Goal: Communication & Community: Ask a question

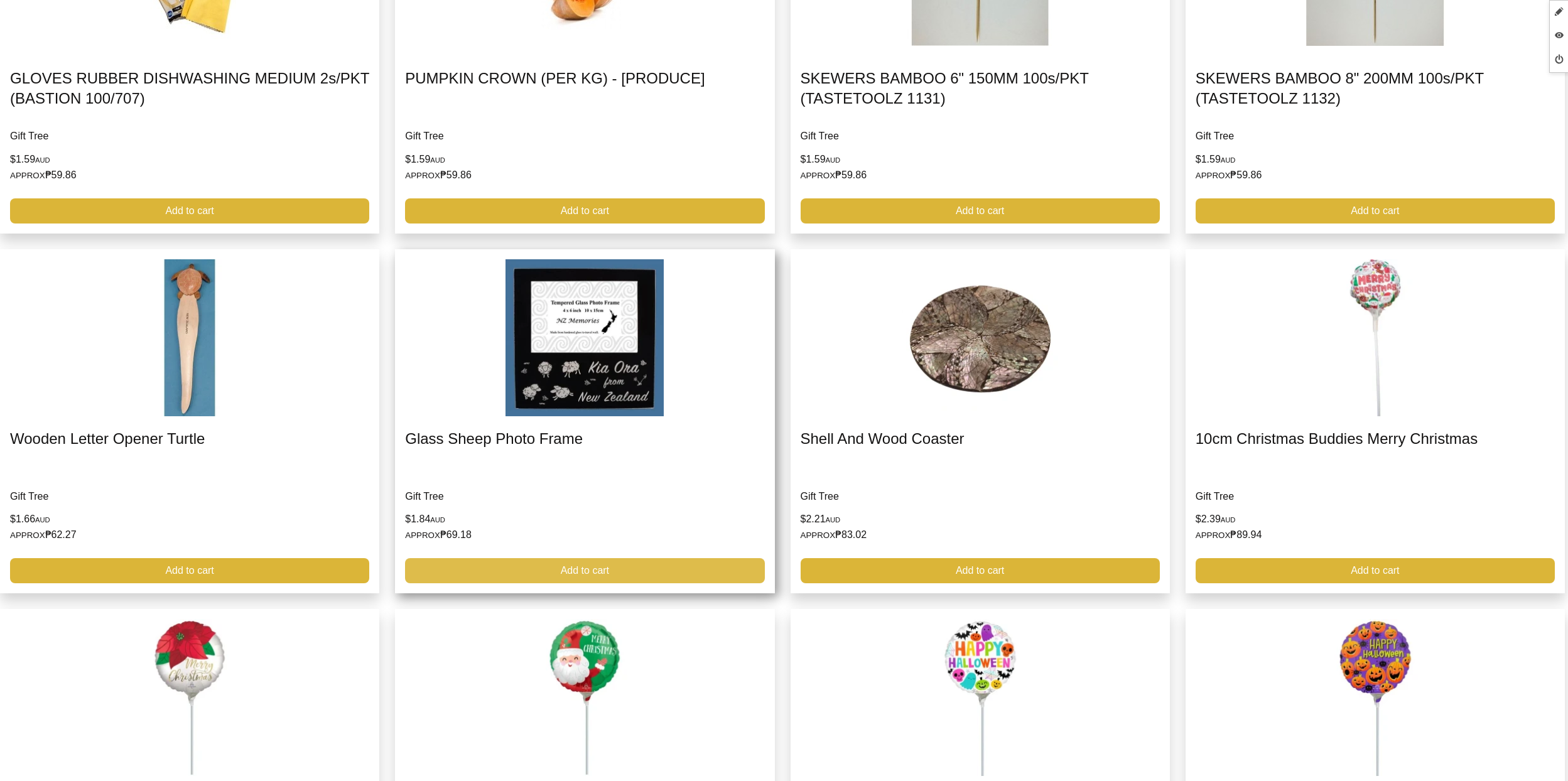
scroll to position [2080, 0]
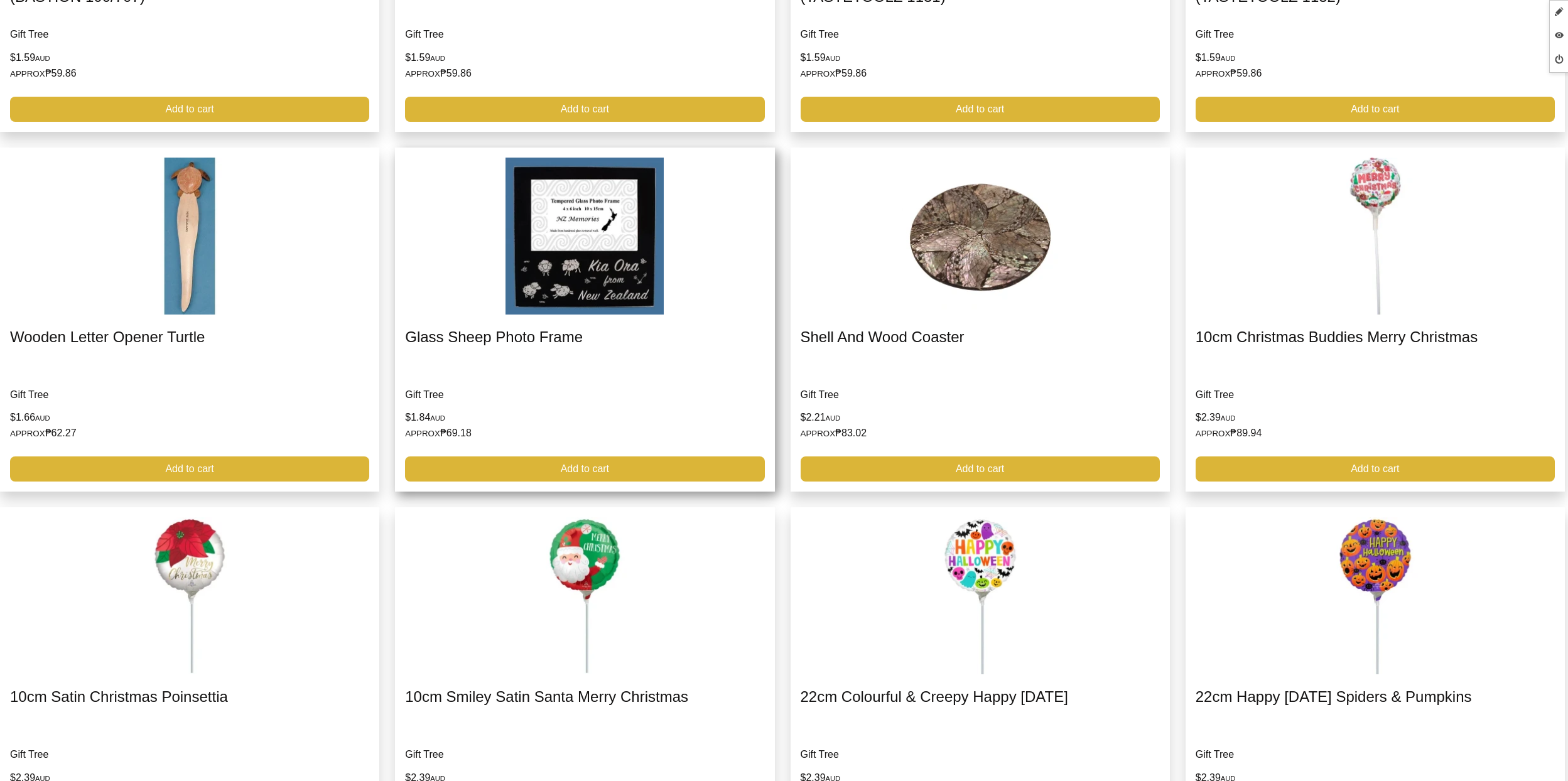
click at [615, 434] on link at bounding box center [584, 319] width 379 height 345
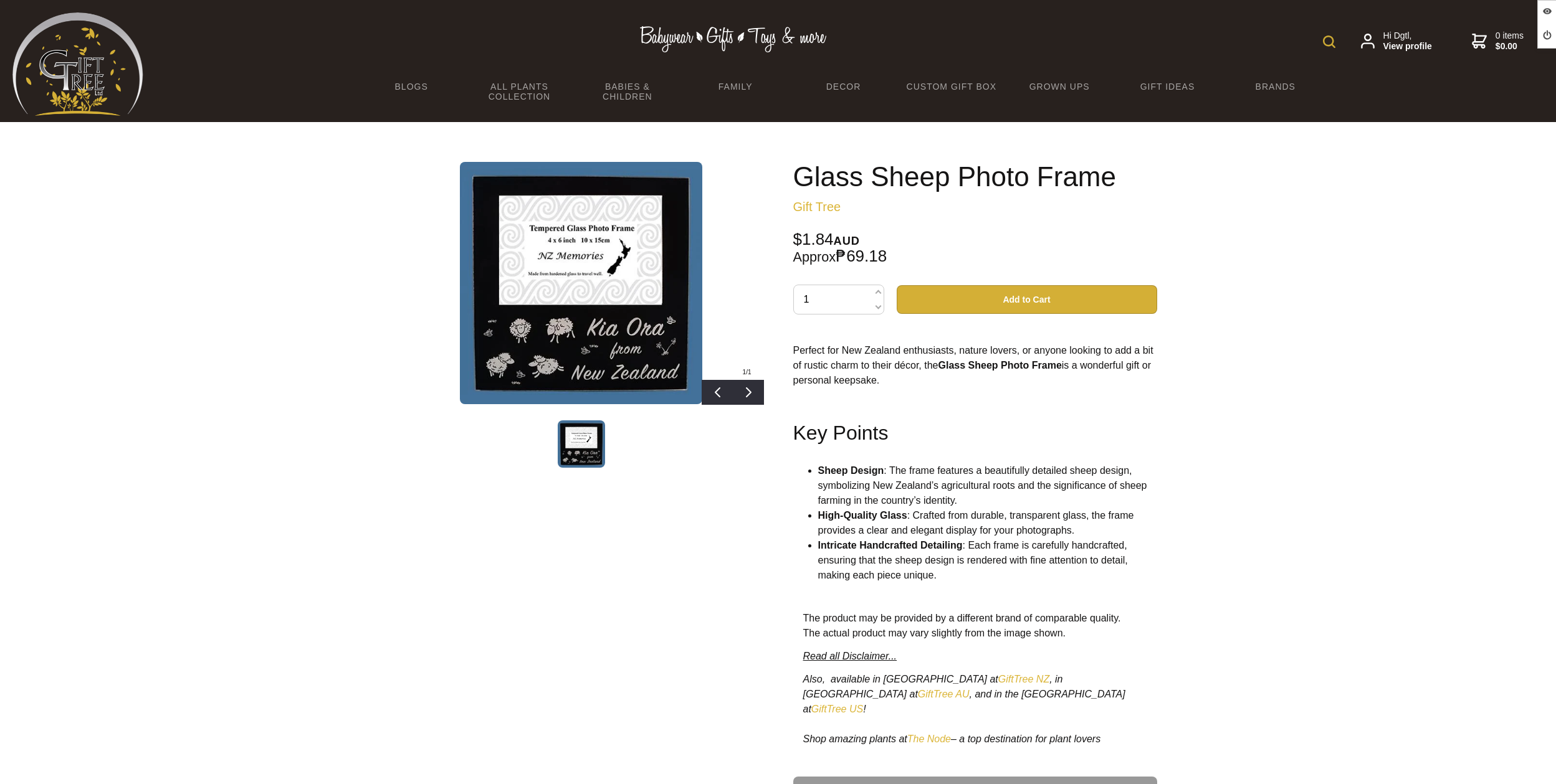
scroll to position [448, 0]
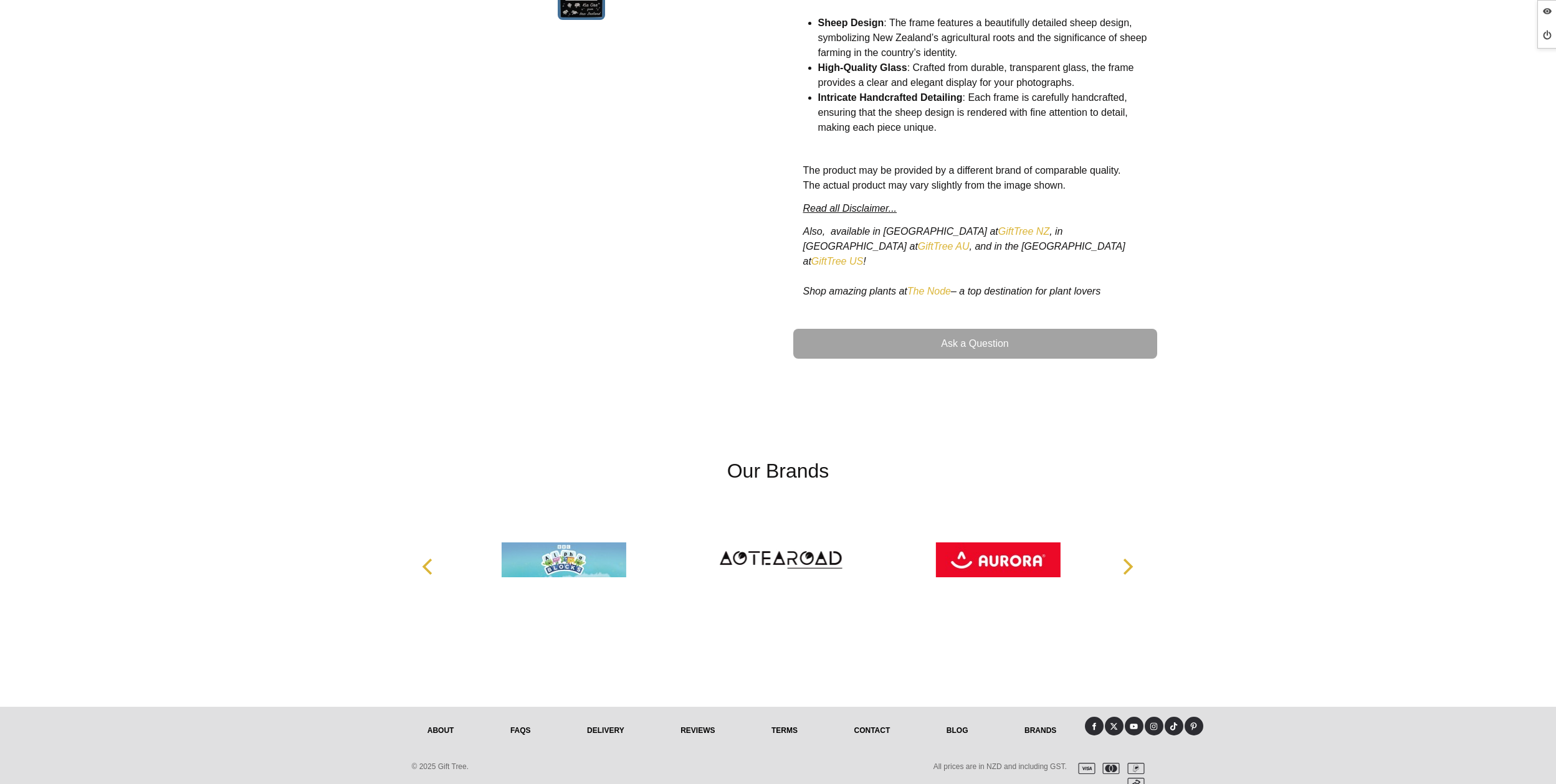
click at [986, 332] on link "Ask a Question" at bounding box center [975, 343] width 364 height 29
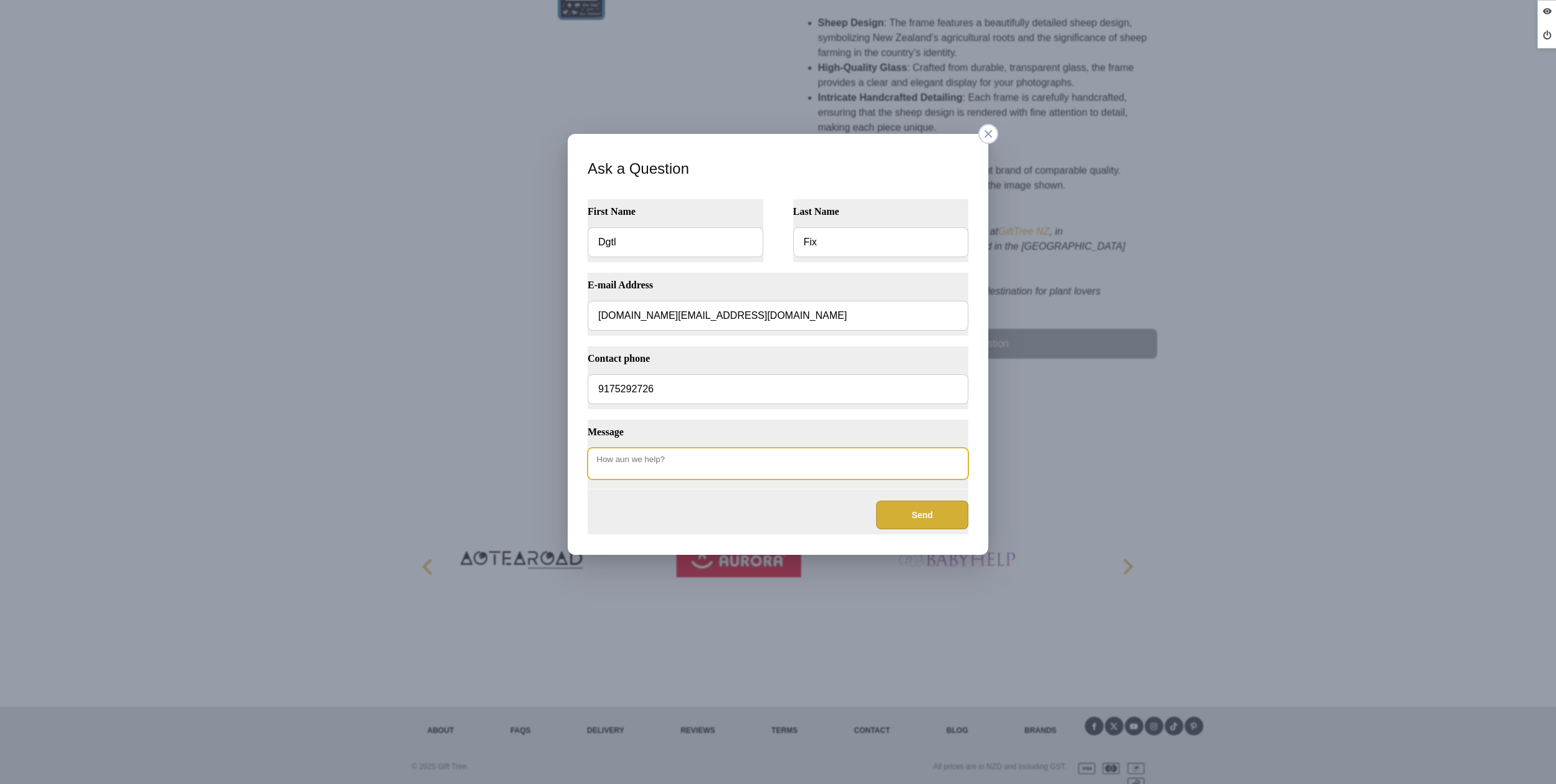
click at [766, 461] on textarea "Message" at bounding box center [778, 464] width 381 height 32
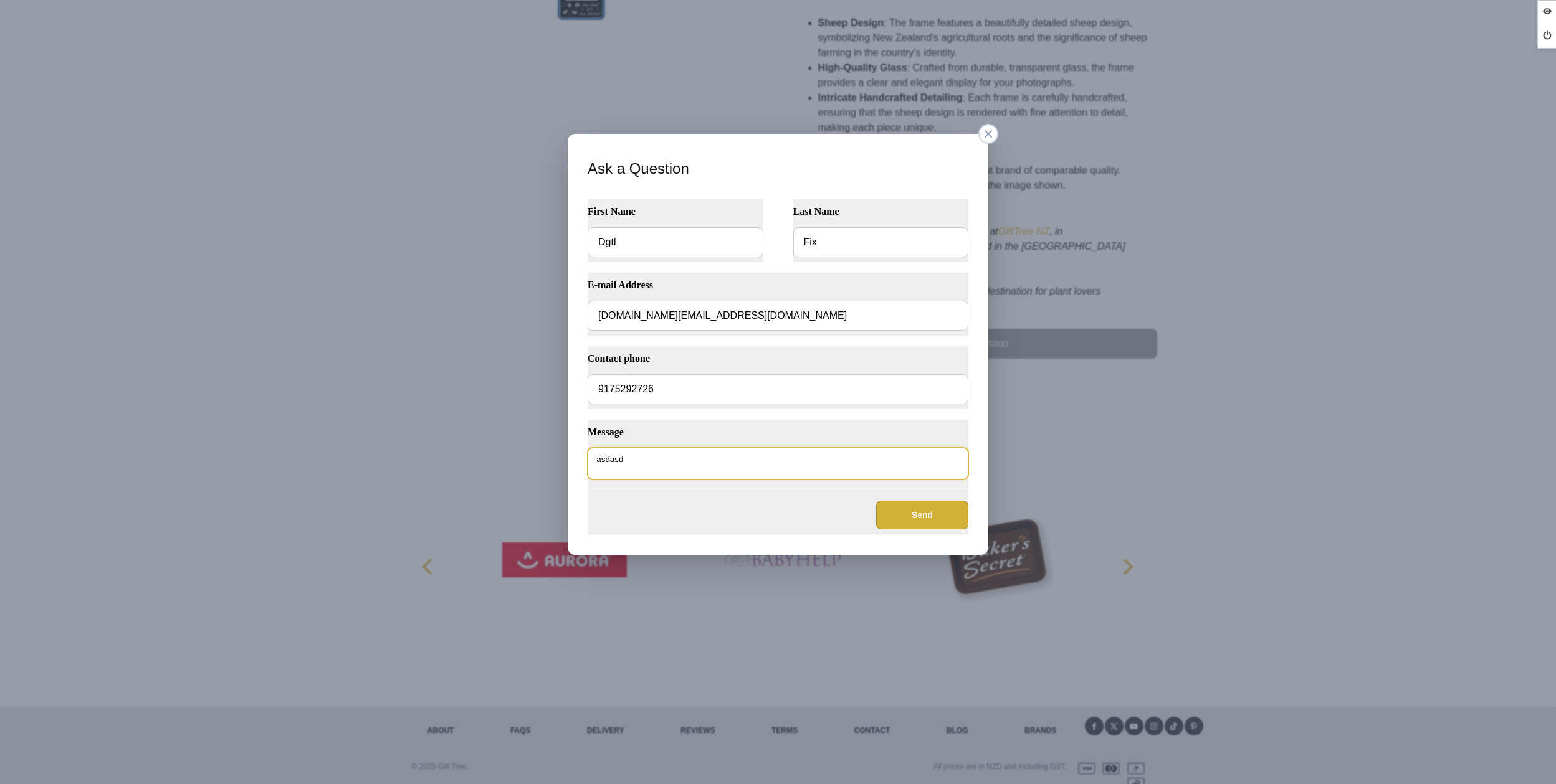
type textarea "asdasd"
click at [936, 516] on button "Send" at bounding box center [922, 515] width 92 height 29
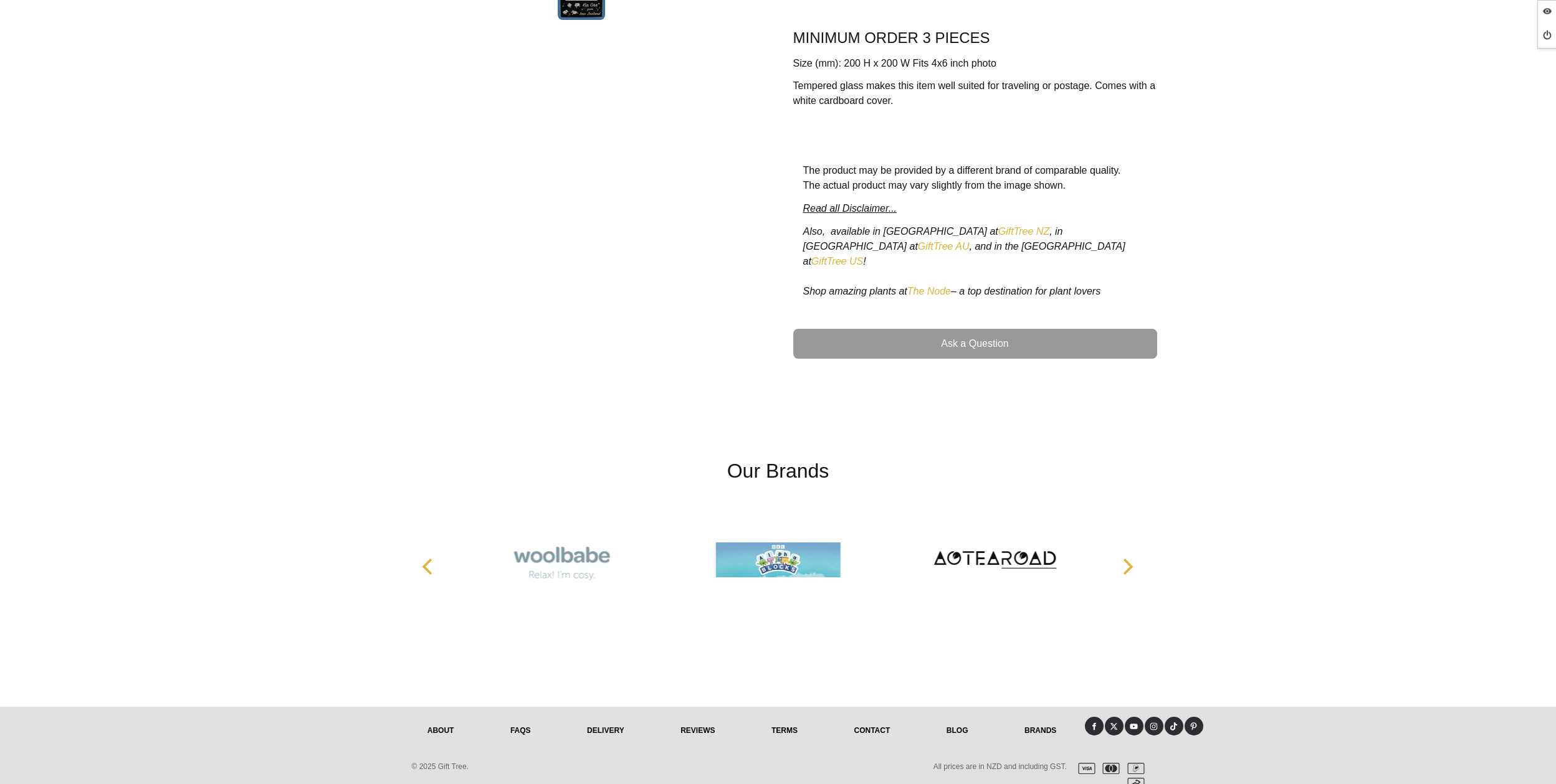
scroll to position [448, 0]
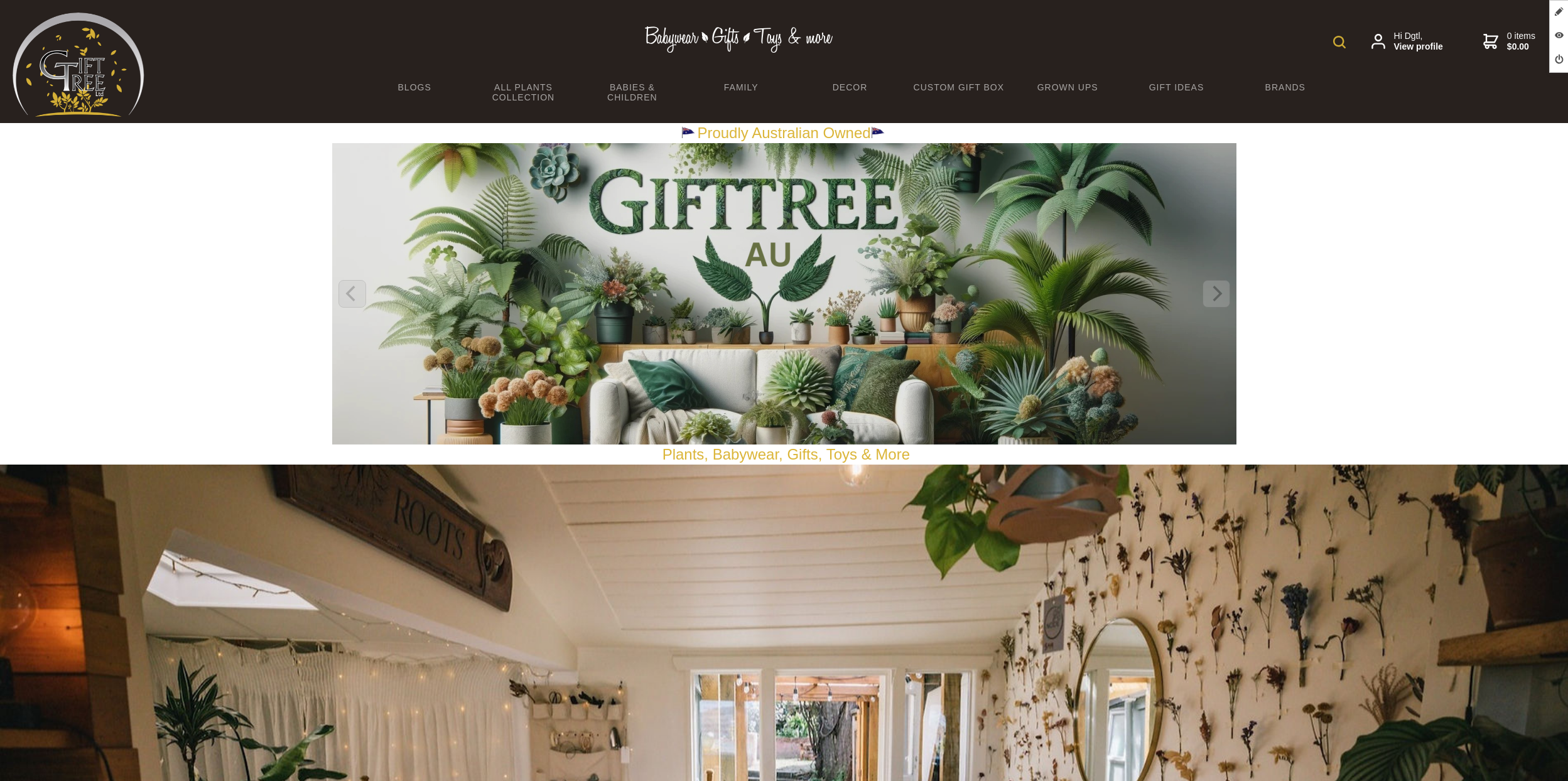
click at [211, 377] on div at bounding box center [784, 293] width 1568 height 301
